Goal: Transaction & Acquisition: Book appointment/travel/reservation

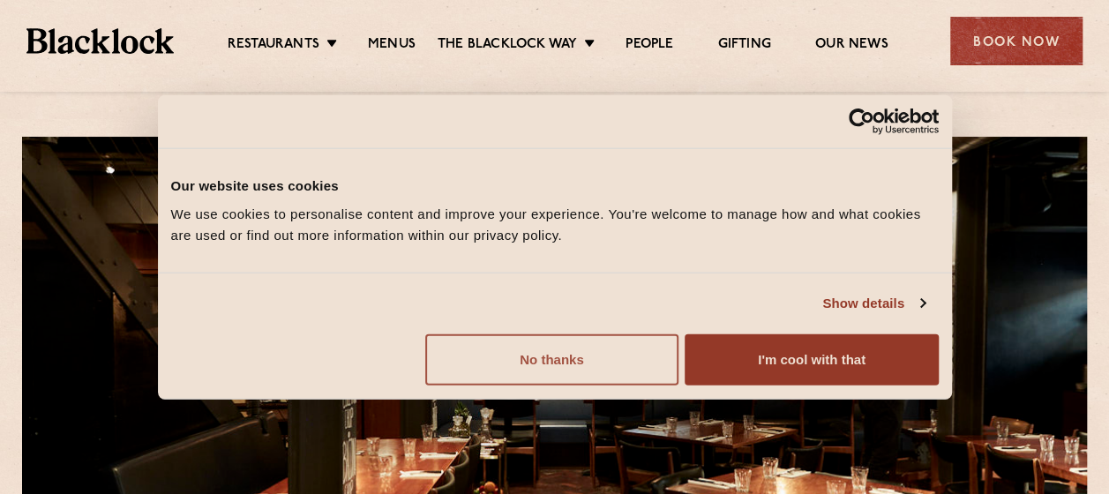
click at [570, 353] on button "No thanks" at bounding box center [551, 358] width 253 height 51
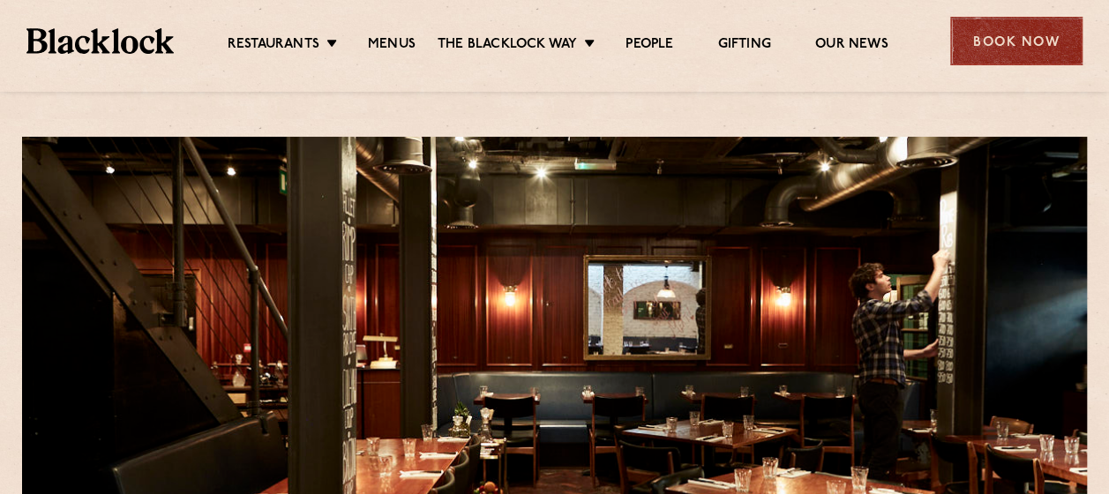
click at [991, 27] on div "Book Now" at bounding box center [1016, 41] width 132 height 49
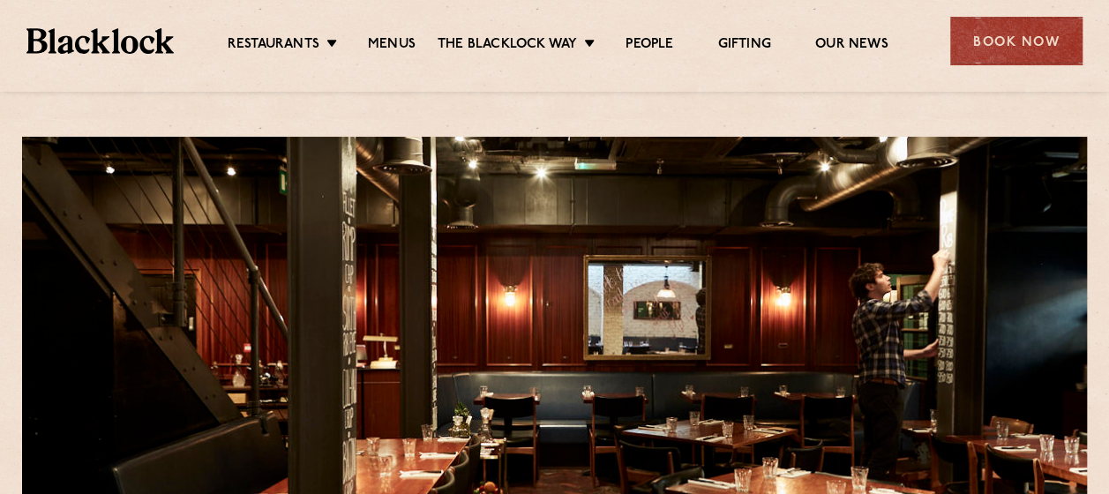
click at [998, 19] on div "Book Now" at bounding box center [1016, 41] width 132 height 49
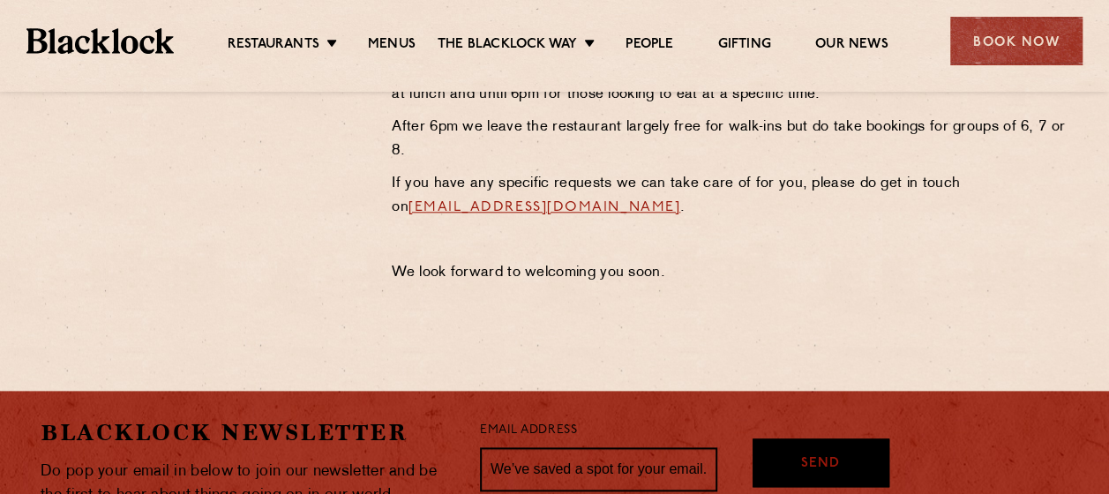
scroll to position [617, 0]
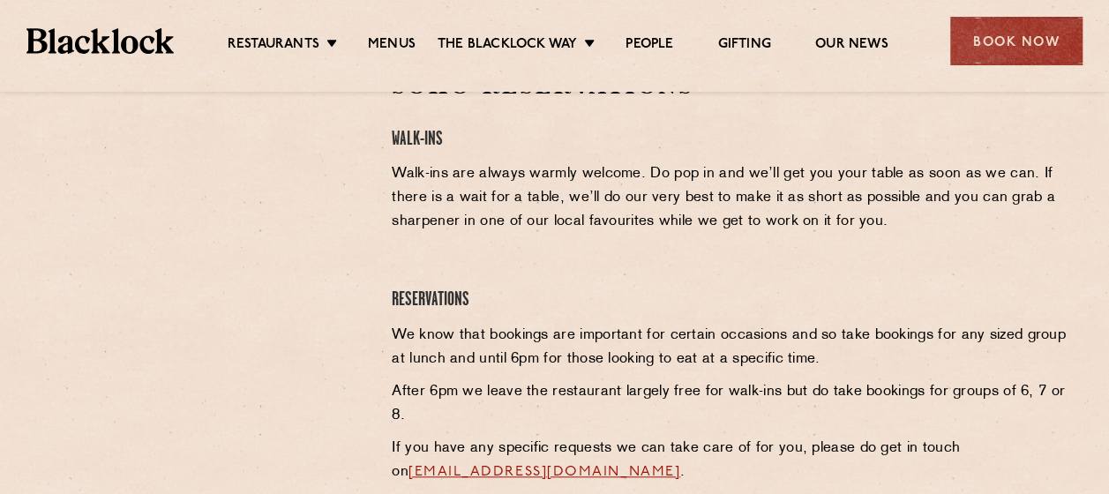
click at [332, 262] on div at bounding box center [203, 203] width 325 height 265
